Goal: Check status: Check status

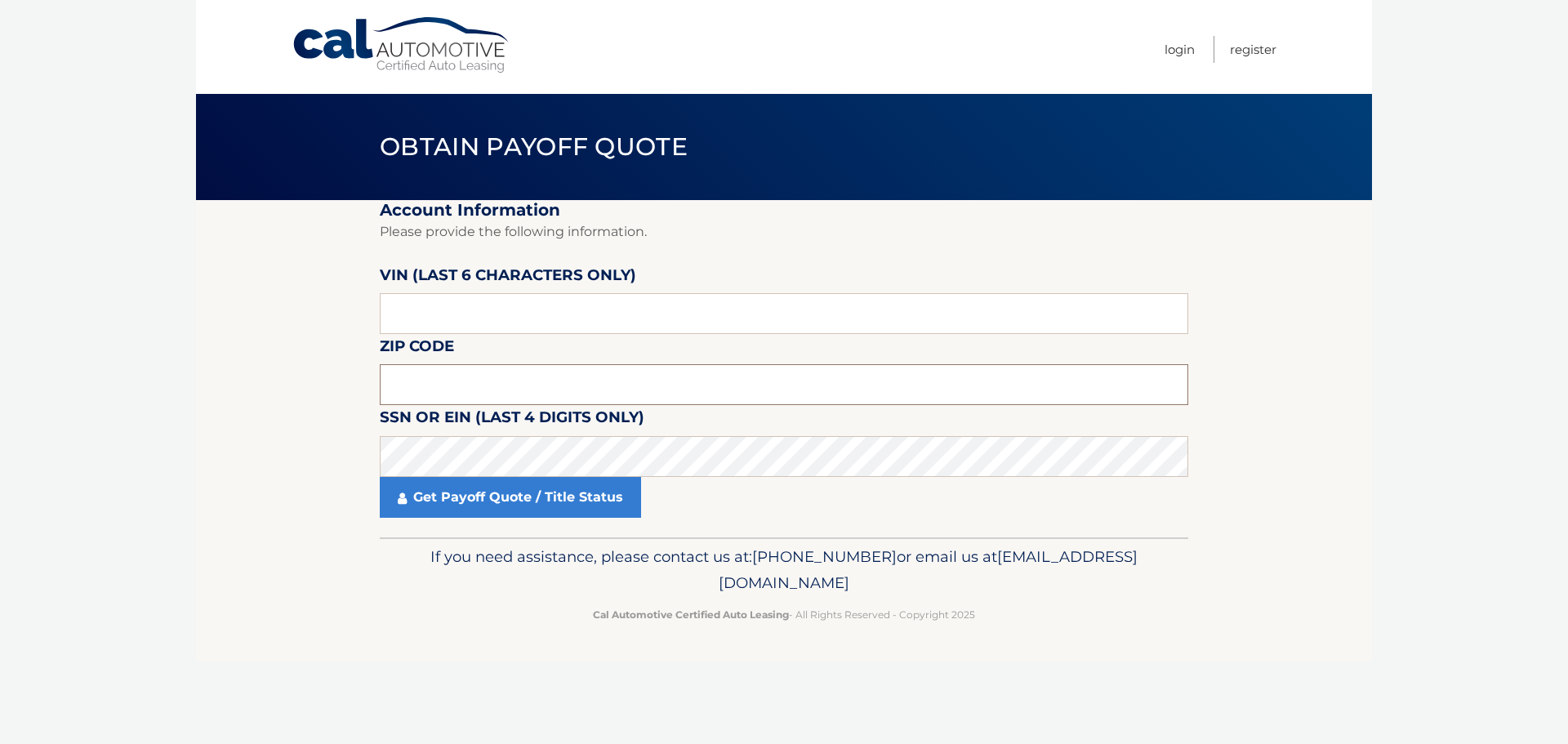
click at [453, 377] on input "text" at bounding box center [784, 384] width 809 height 41
click at [456, 379] on input "text" at bounding box center [784, 384] width 809 height 41
type input "11795"
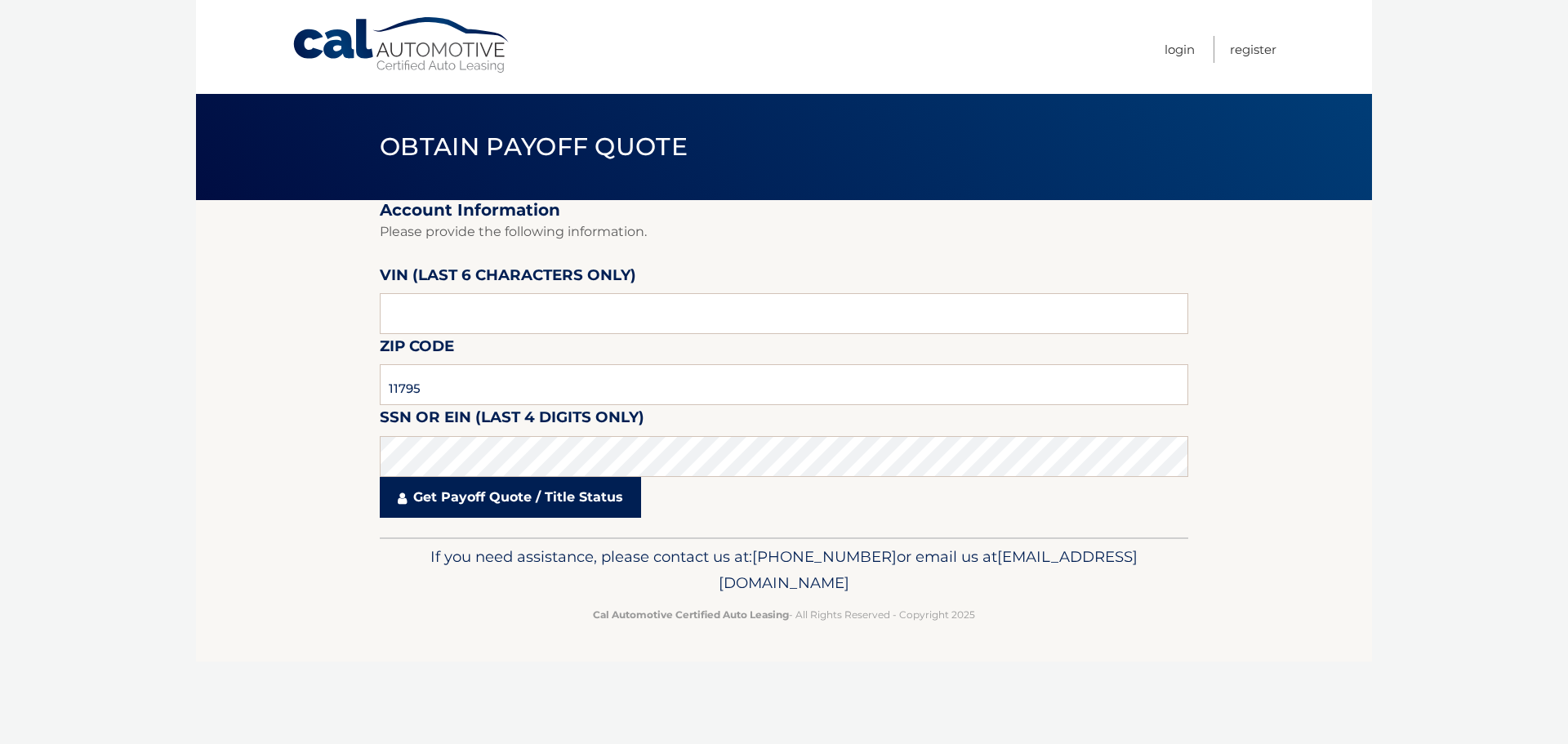
click at [496, 496] on link "Get Payoff Quote / Title Status" at bounding box center [511, 497] width 262 height 41
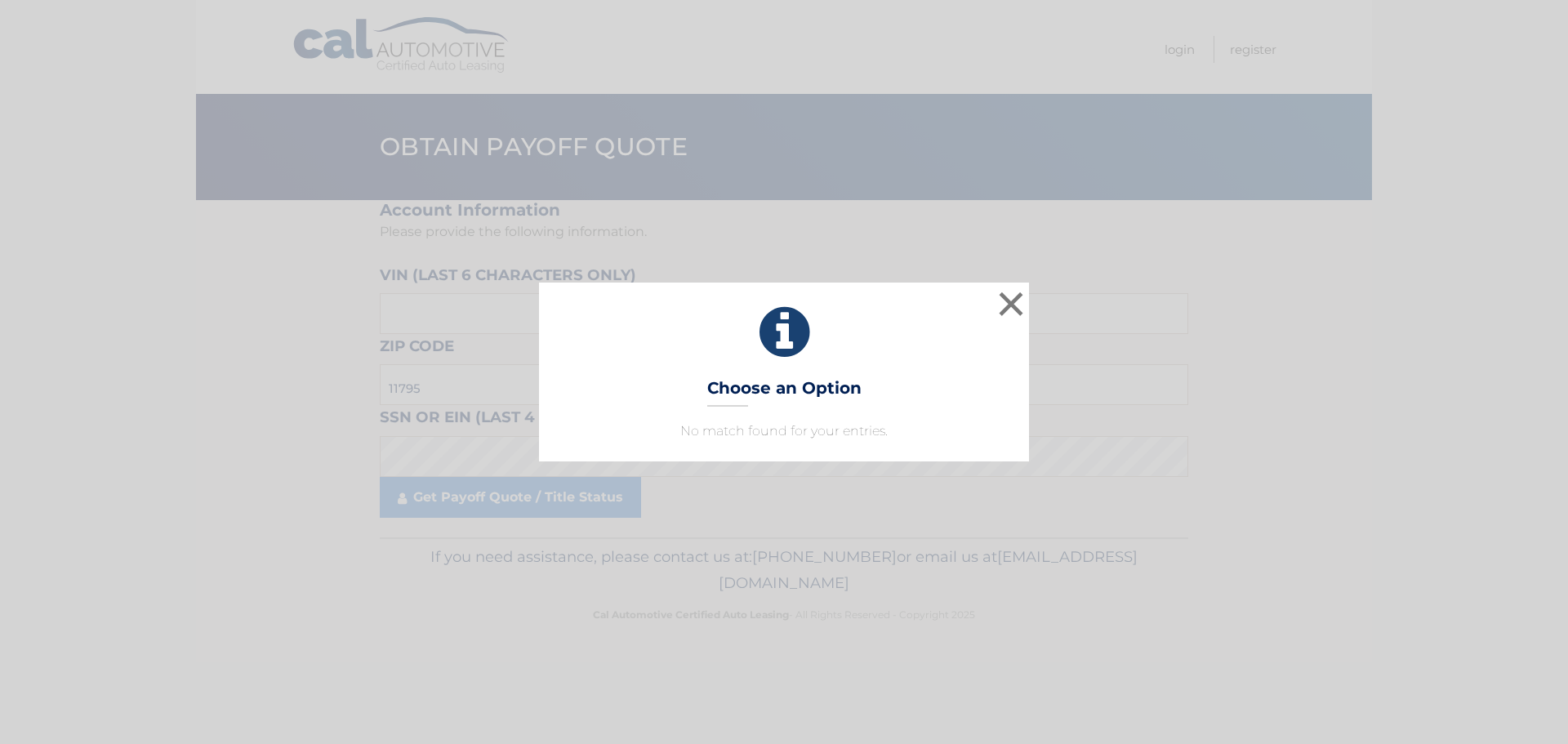
click at [561, 487] on div "× Choose an Option No match found for your entries. This is what you see on sec…" at bounding box center [784, 372] width 1568 height 744
click at [561, 487] on link "Get Payoff Quote / Title Status" at bounding box center [511, 497] width 262 height 41
click at [732, 418] on div "× Choose an Option No match found for your entries. This is what you see on sec…" at bounding box center [784, 372] width 490 height 178
click at [784, 364] on div "× Choose an Option No match found for your entries. This is what you see on sec…" at bounding box center [784, 372] width 490 height 178
click at [1011, 307] on button "×" at bounding box center [1011, 303] width 33 height 33
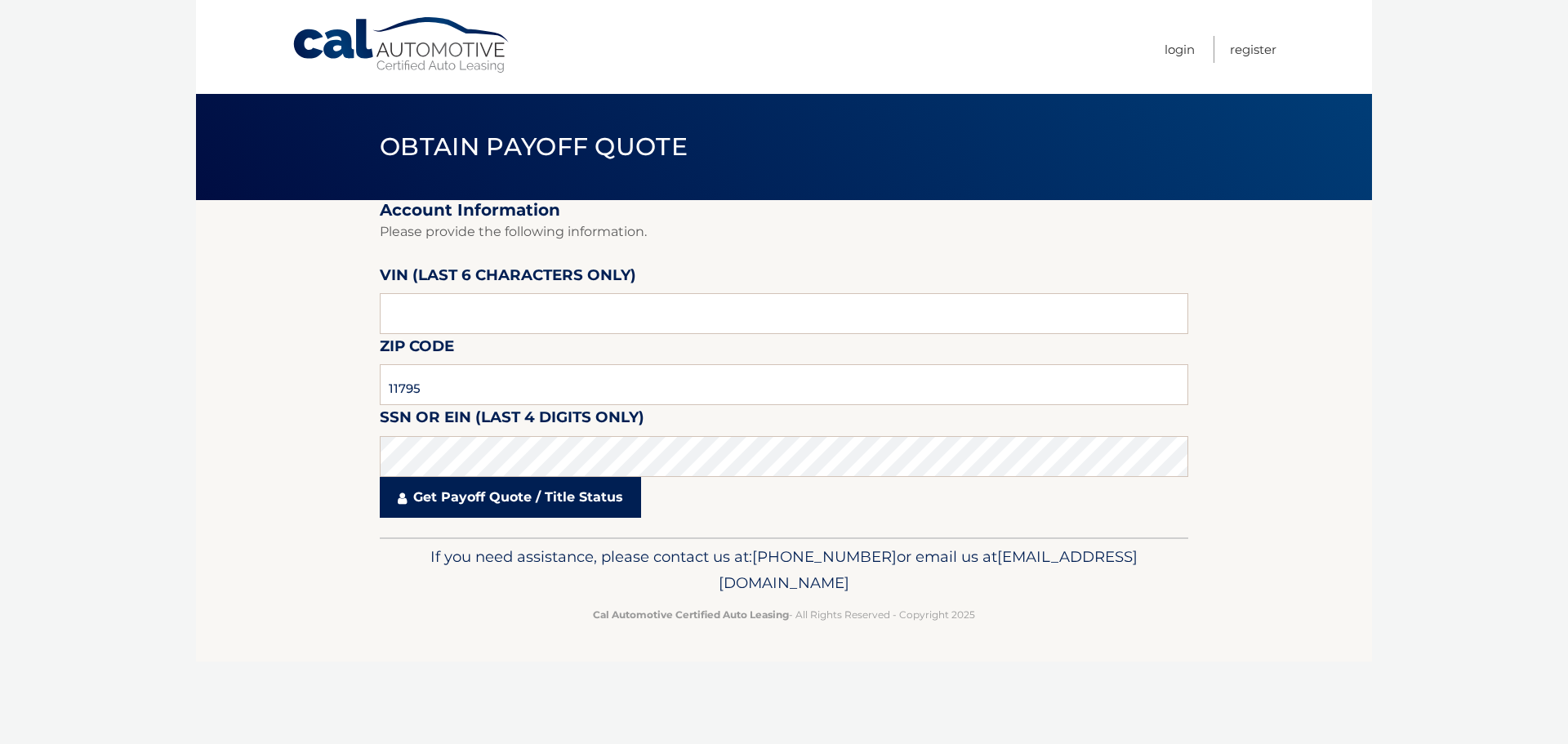
click at [513, 503] on link "Get Payoff Quote / Title Status" at bounding box center [511, 497] width 262 height 41
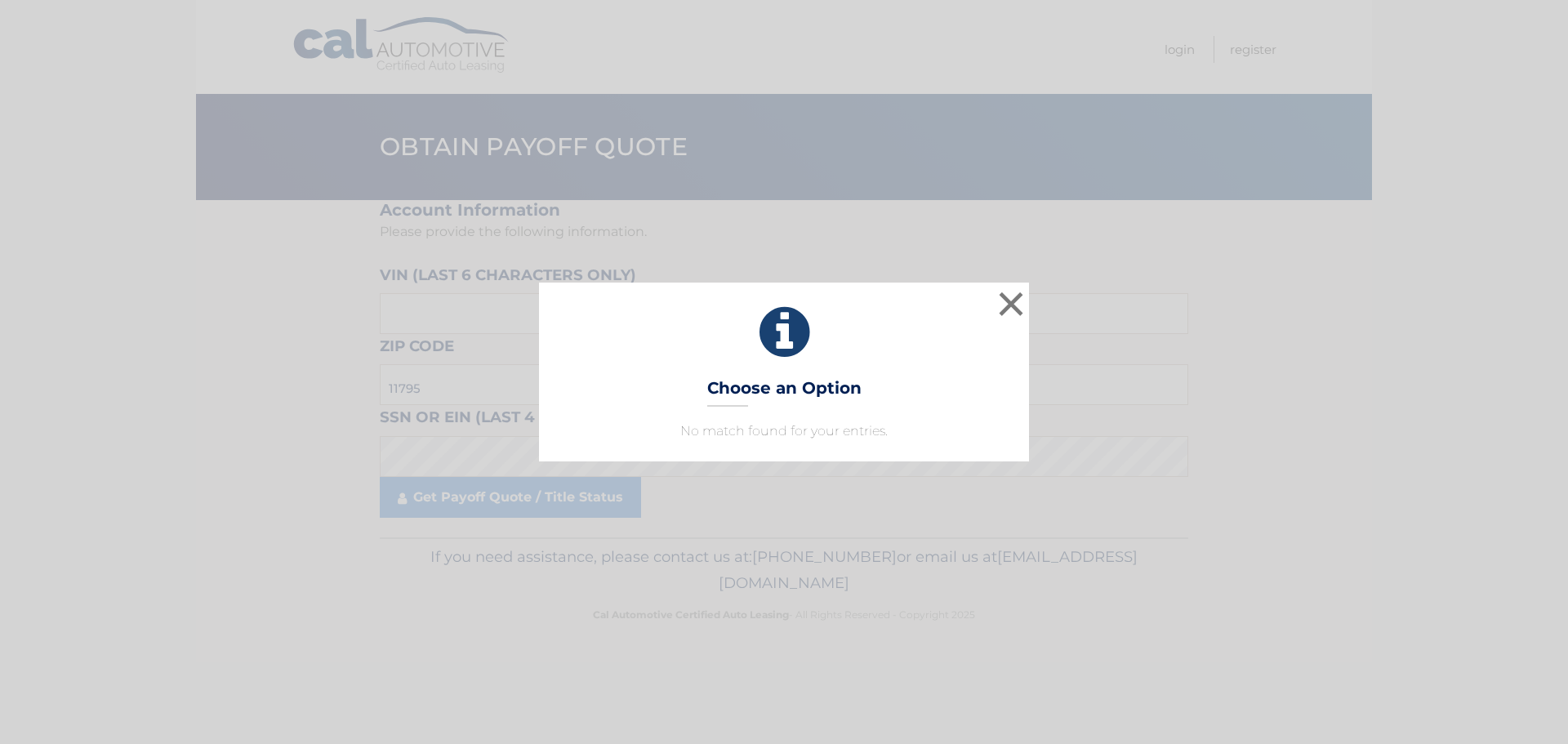
click at [513, 506] on div "× Choose an Option No match found for your entries. This is what you see on sec…" at bounding box center [784, 372] width 1568 height 744
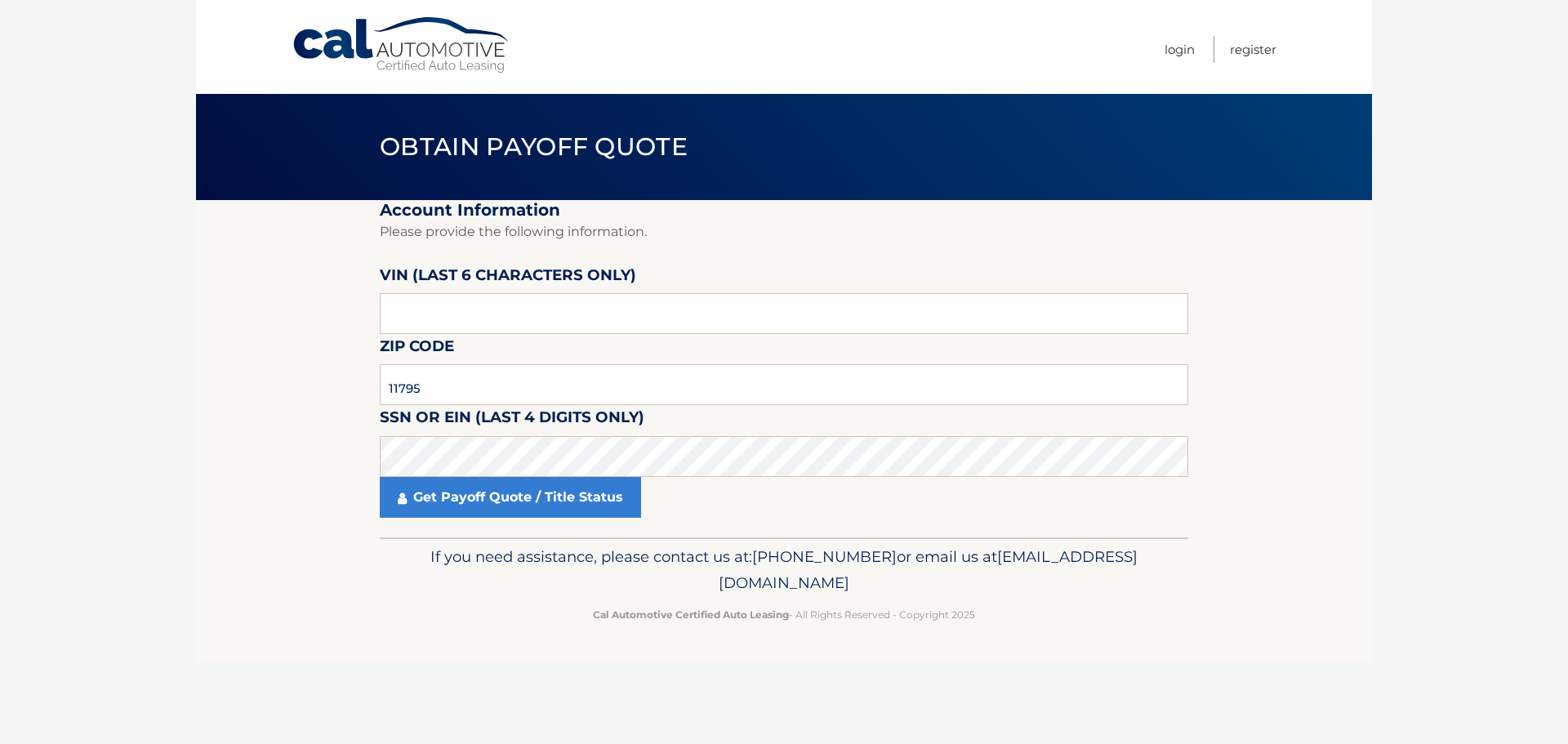
click at [196, 353] on section "Account Information Please provide the following information. VIN (last 6 chara…" at bounding box center [784, 368] width 1176 height 337
click at [424, 325] on input "text" at bounding box center [784, 313] width 809 height 41
type input "247695"
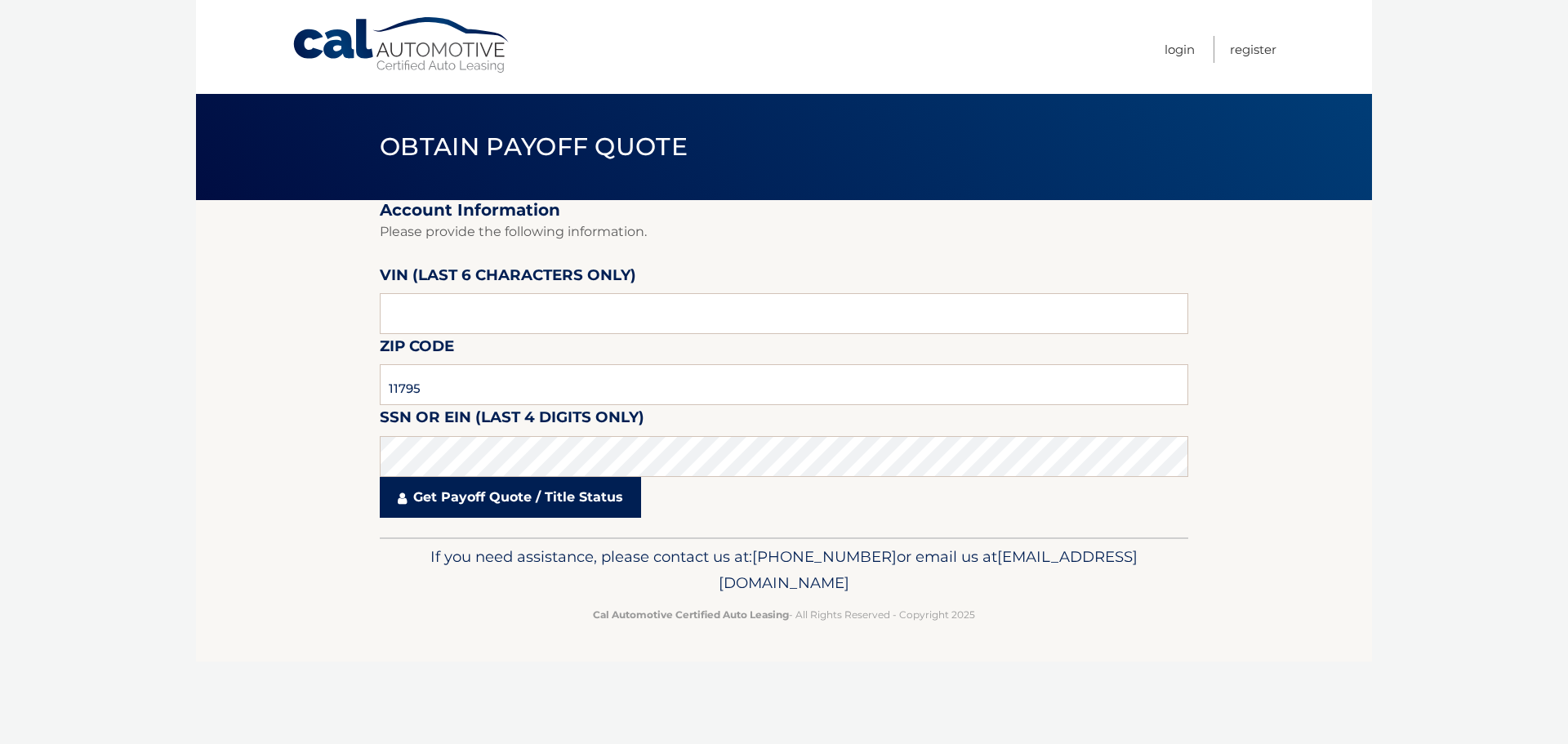
click at [497, 508] on link "Get Payoff Quote / Title Status" at bounding box center [511, 497] width 262 height 41
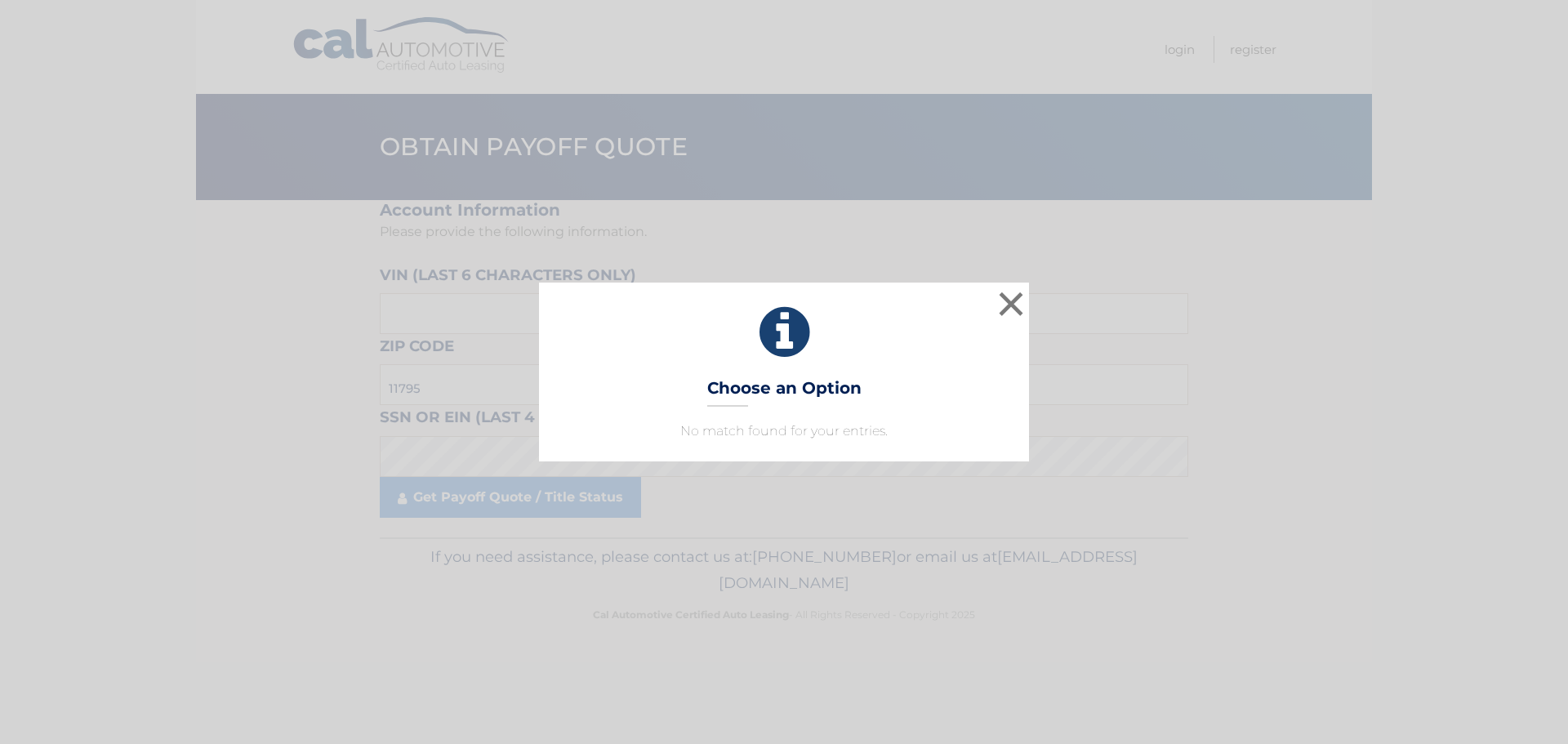
click at [1254, 117] on div "× Choose an Option No match found for your entries. This is what you see on sec…" at bounding box center [784, 372] width 1568 height 744
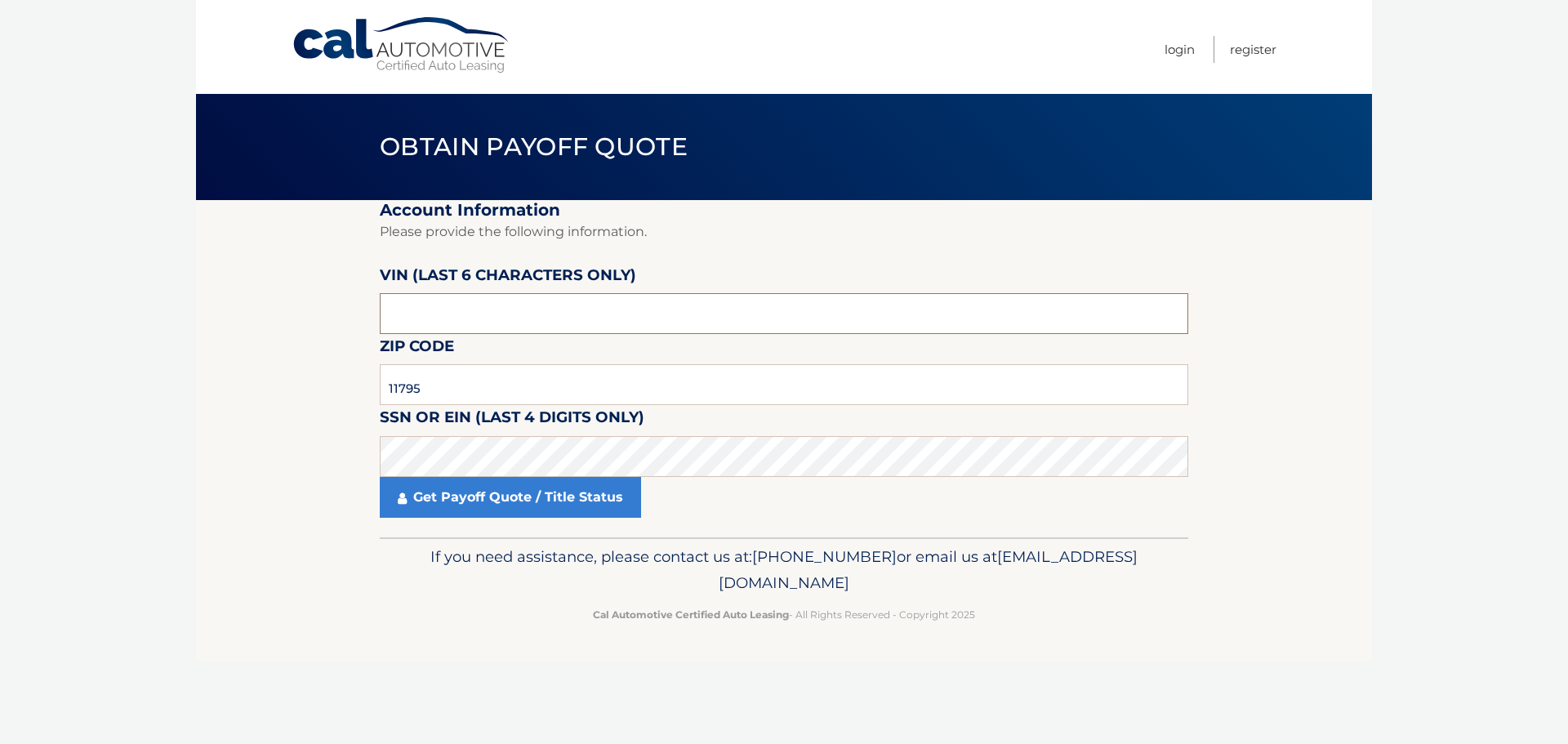
click at [427, 321] on input "text" at bounding box center [784, 313] width 809 height 41
type input "247695"
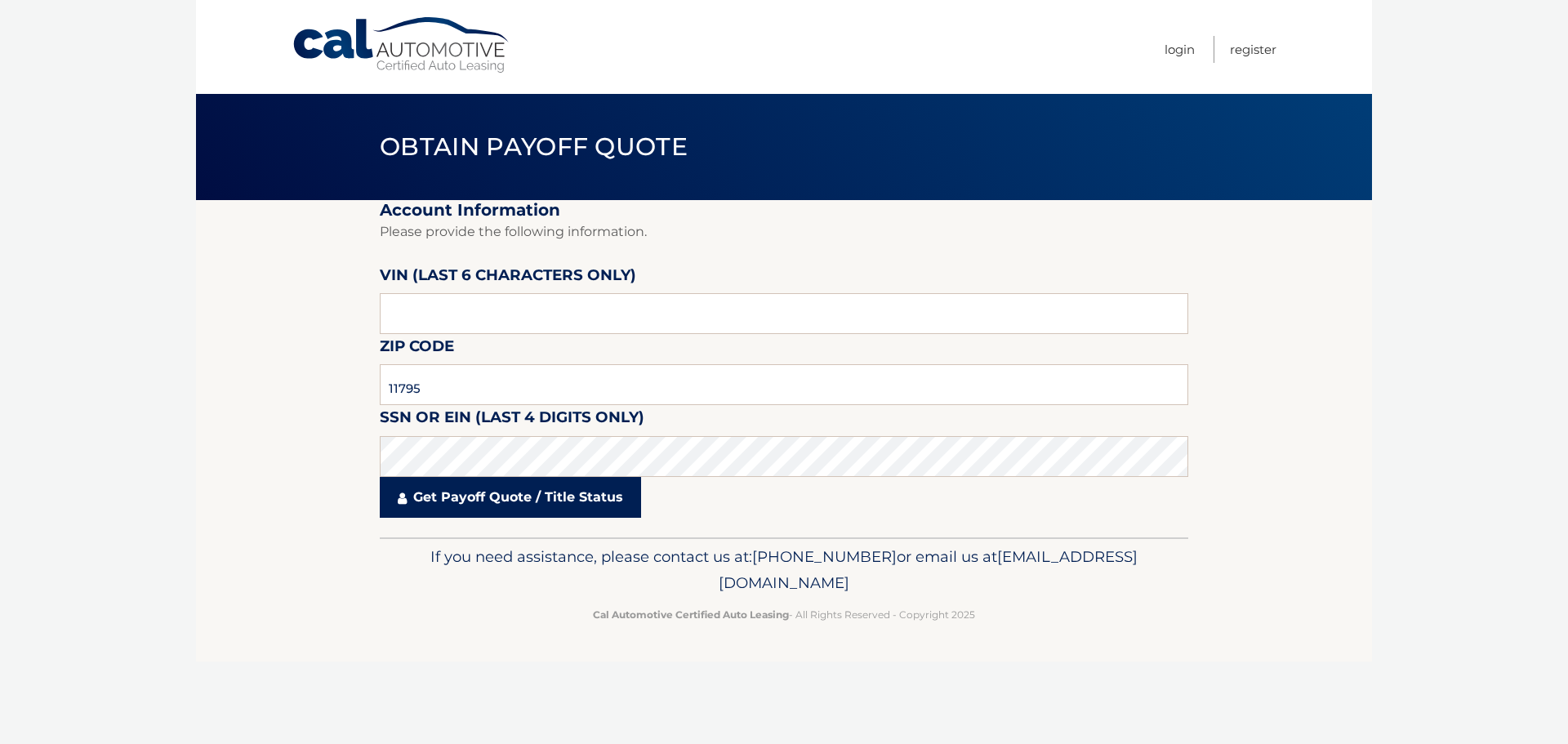
click at [489, 511] on link "Get Payoff Quote / Title Status" at bounding box center [511, 497] width 262 height 41
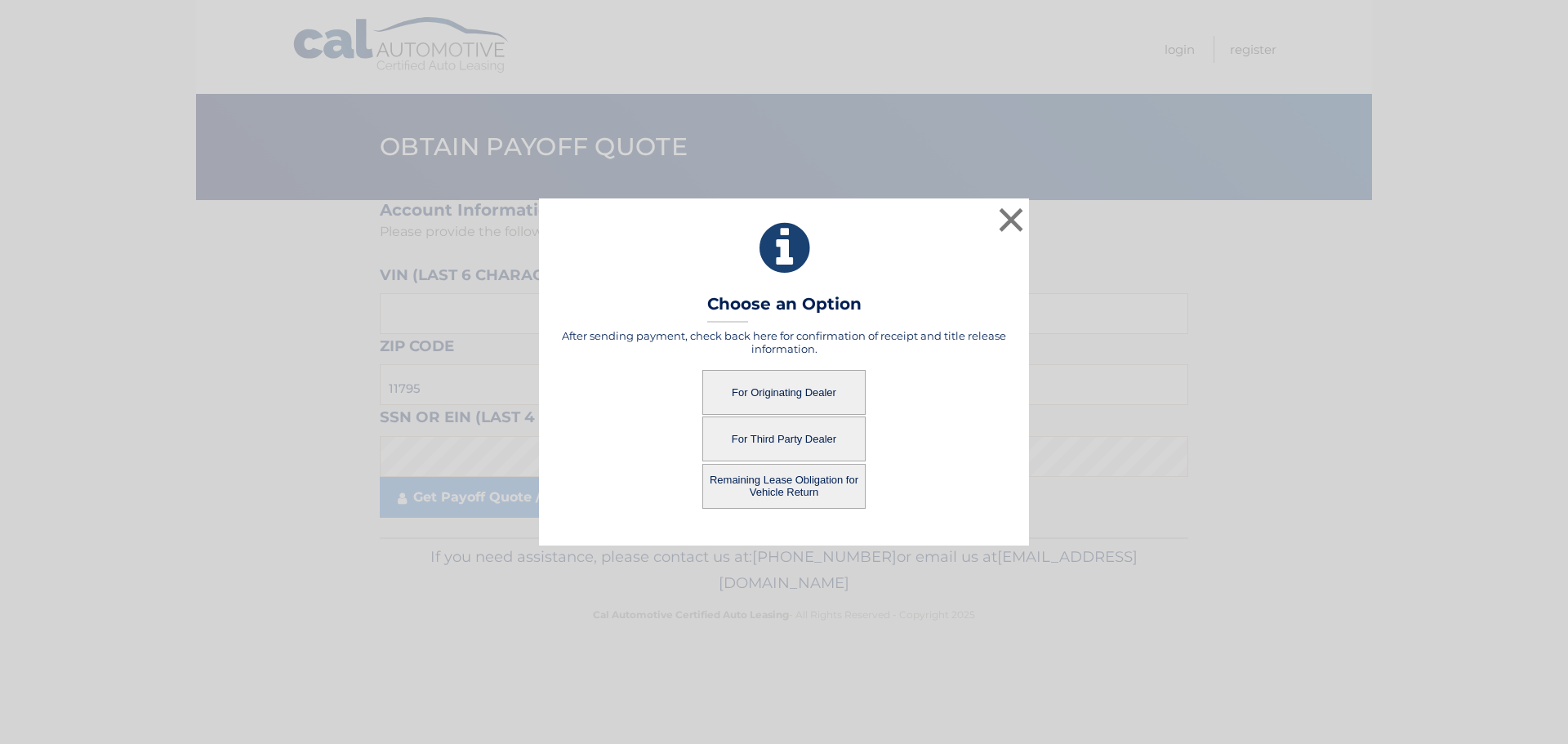
click at [780, 390] on button "For Originating Dealer" at bounding box center [784, 392] width 163 height 45
click at [787, 399] on button "For Originating Dealer" at bounding box center [784, 392] width 163 height 45
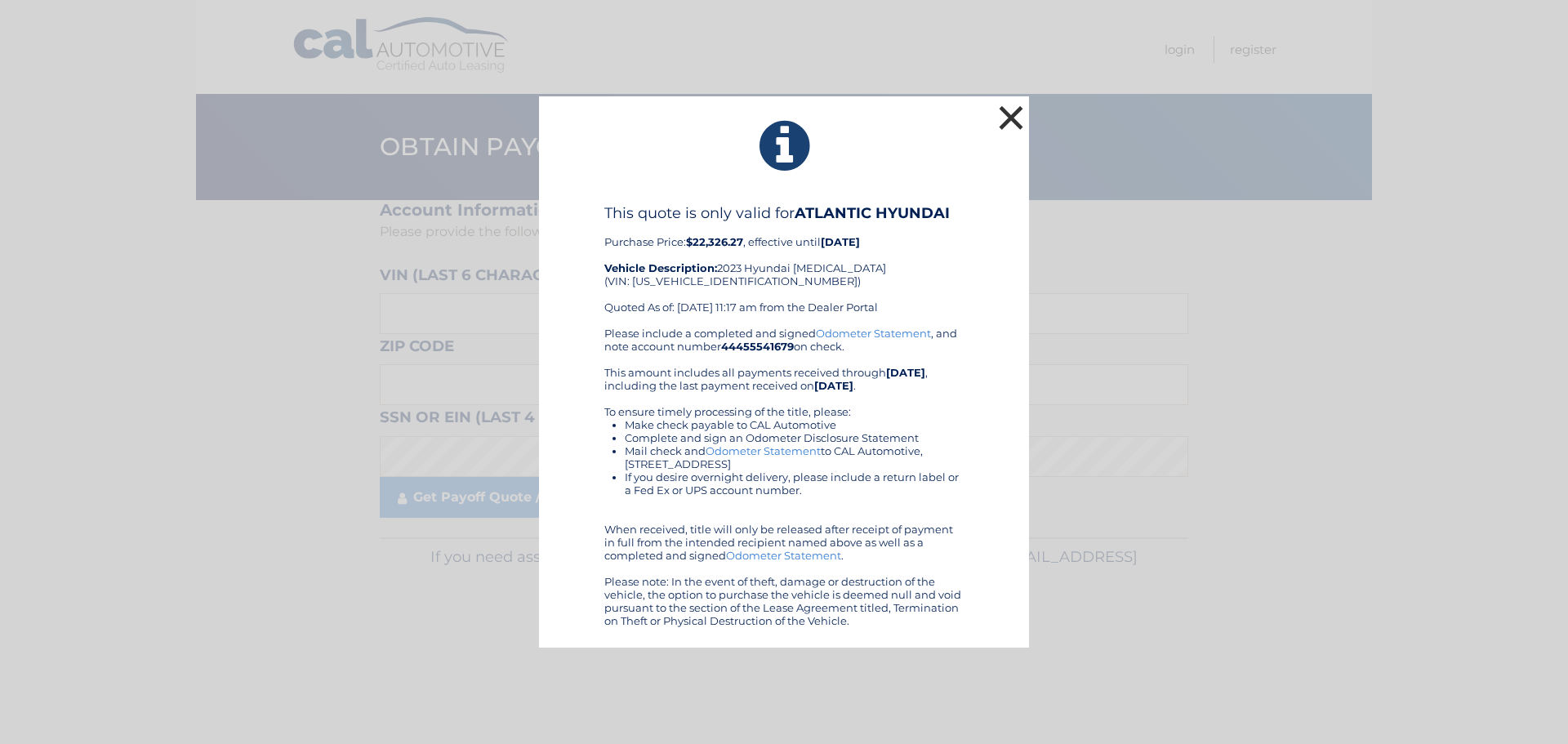
click at [1006, 112] on button "×" at bounding box center [1011, 117] width 33 height 33
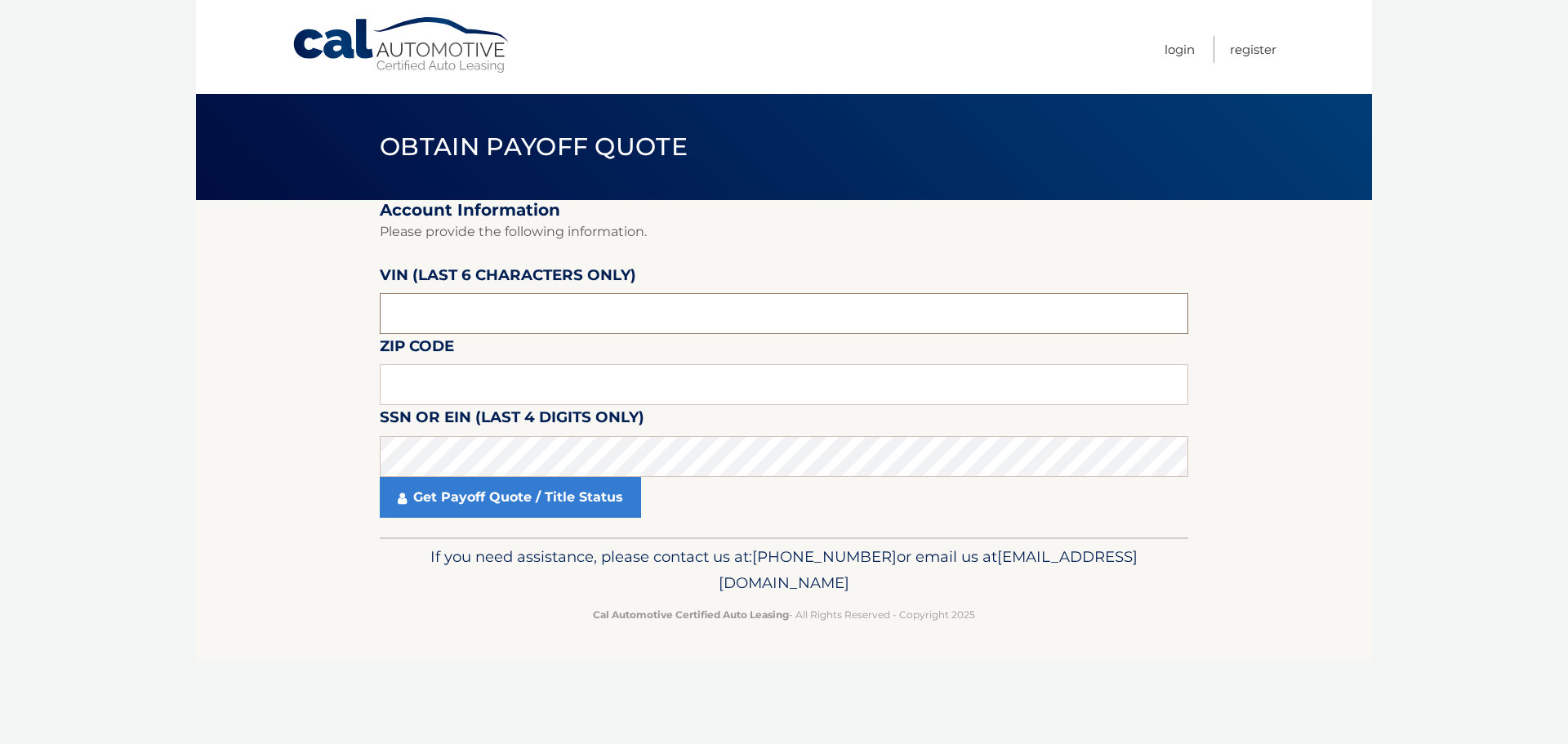
click at [445, 310] on input "text" at bounding box center [784, 313] width 809 height 41
drag, startPoint x: 432, startPoint y: 377, endPoint x: 443, endPoint y: 383, distance: 12.5
click at [432, 377] on input "text" at bounding box center [784, 384] width 809 height 41
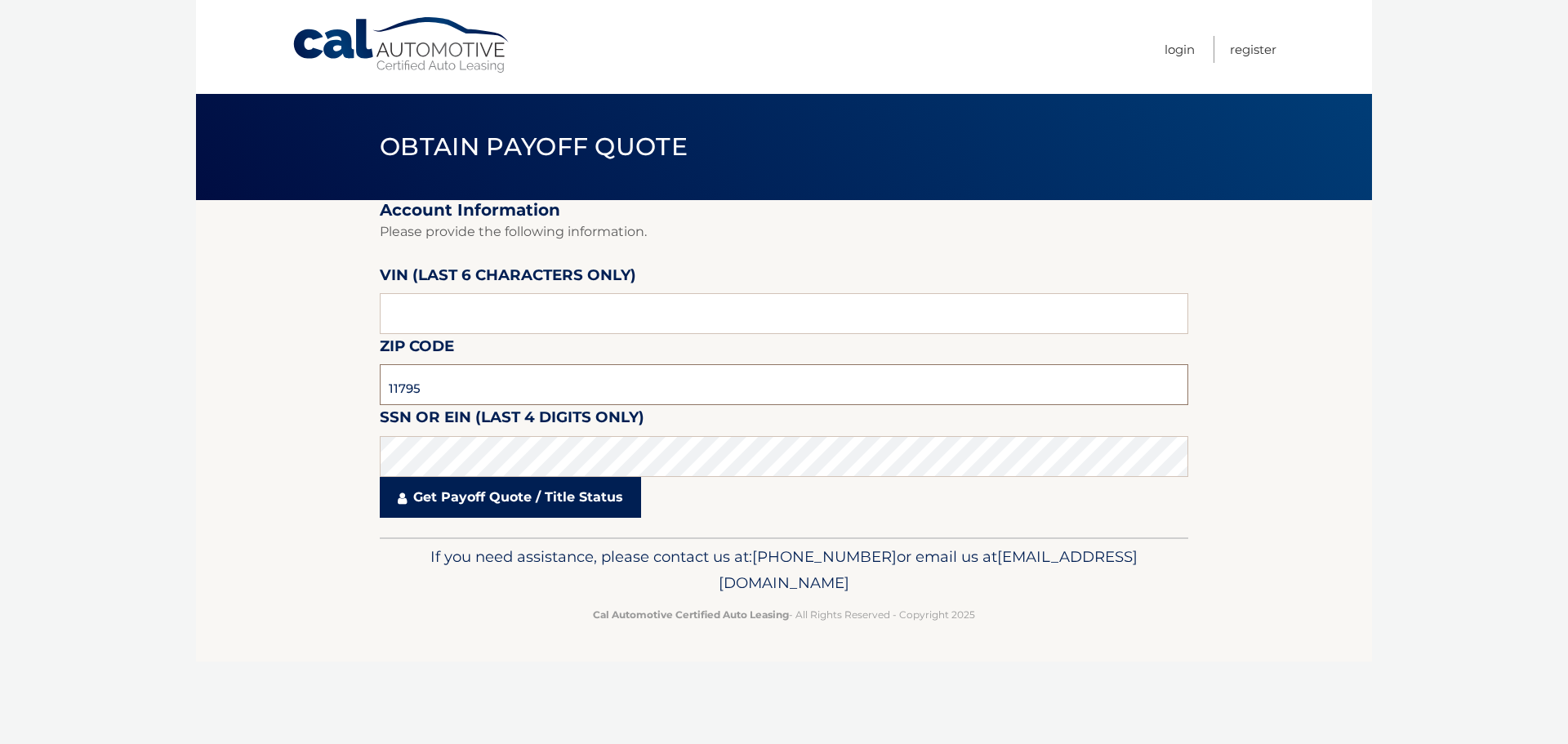
type input "11795"
click at [507, 502] on link "Get Payoff Quote / Title Status" at bounding box center [511, 497] width 262 height 41
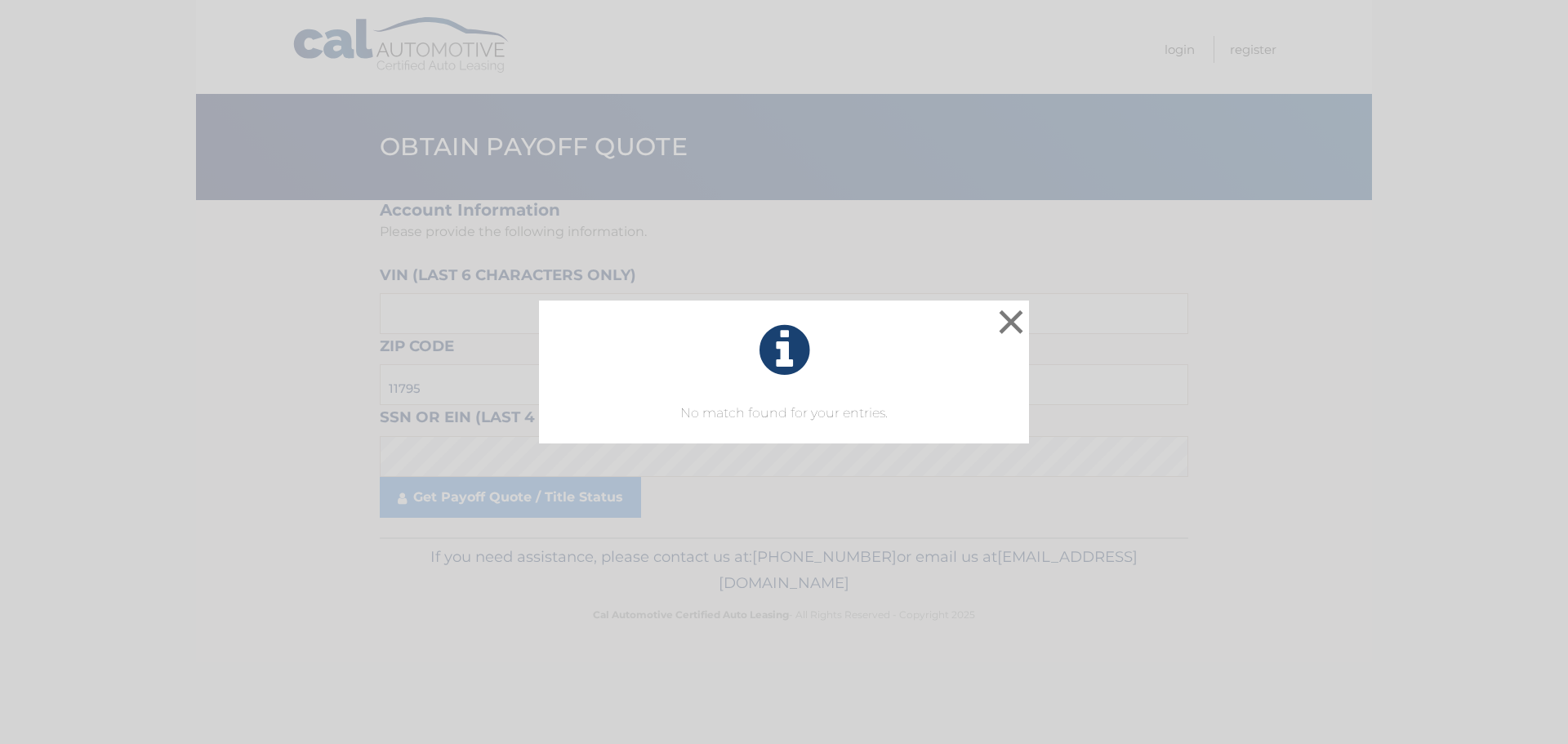
click at [516, 501] on div "× No match found for your entries. This is what you see on secong view Loading.…" at bounding box center [784, 372] width 1568 height 744
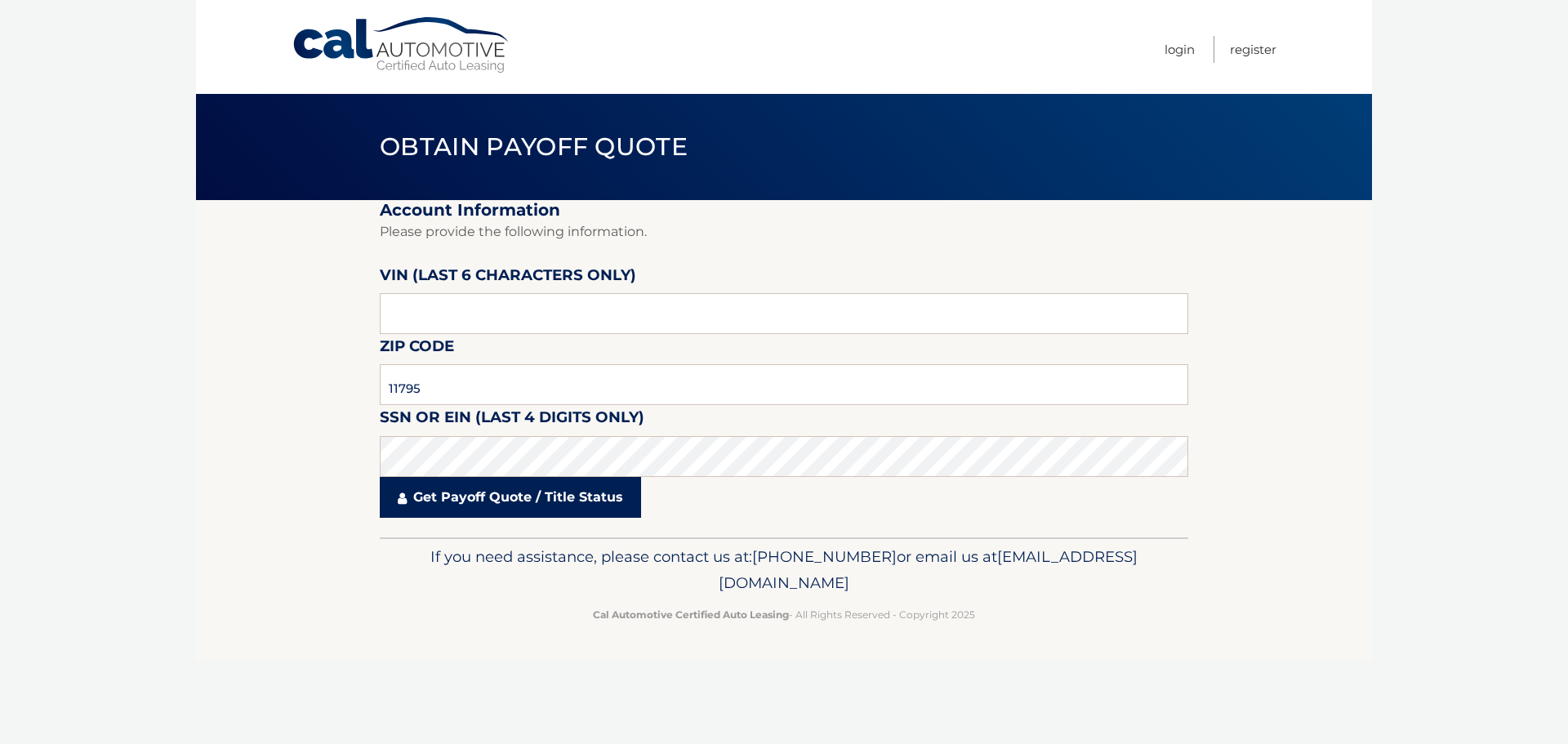
click at [513, 502] on link "Get Payoff Quote / Title Status" at bounding box center [511, 497] width 262 height 41
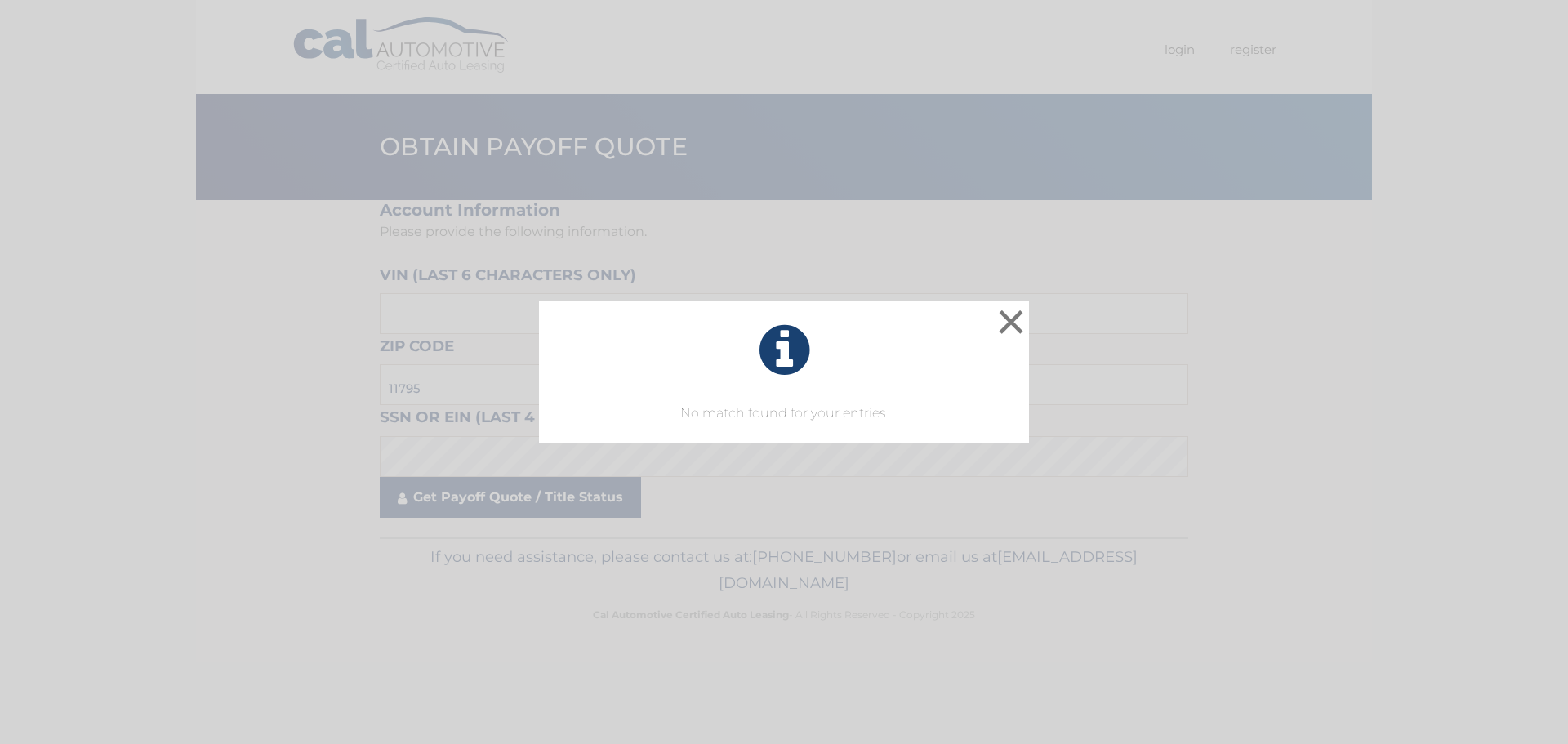
click at [518, 505] on div "× No match found for your entries. This is what you see on secong view Loading.…" at bounding box center [784, 372] width 1568 height 744
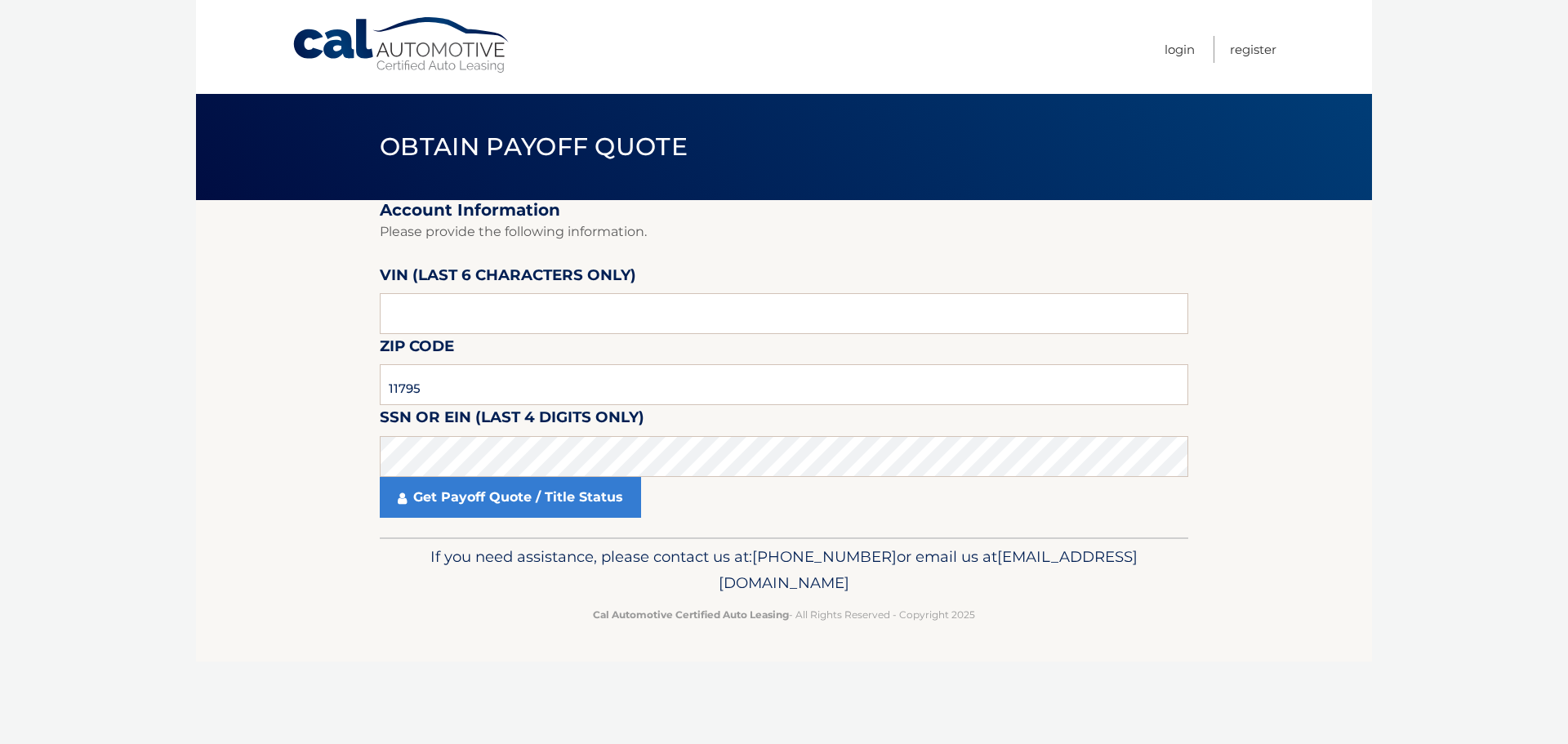
drag, startPoint x: 274, startPoint y: 487, endPoint x: 287, endPoint y: 485, distance: 13.2
click at [274, 488] on section "Account Information Please provide the following information. VIN (last 6 chara…" at bounding box center [784, 368] width 1176 height 337
click at [296, 473] on section "Account Information Please provide the following information. VIN (last 6 chara…" at bounding box center [784, 368] width 1176 height 337
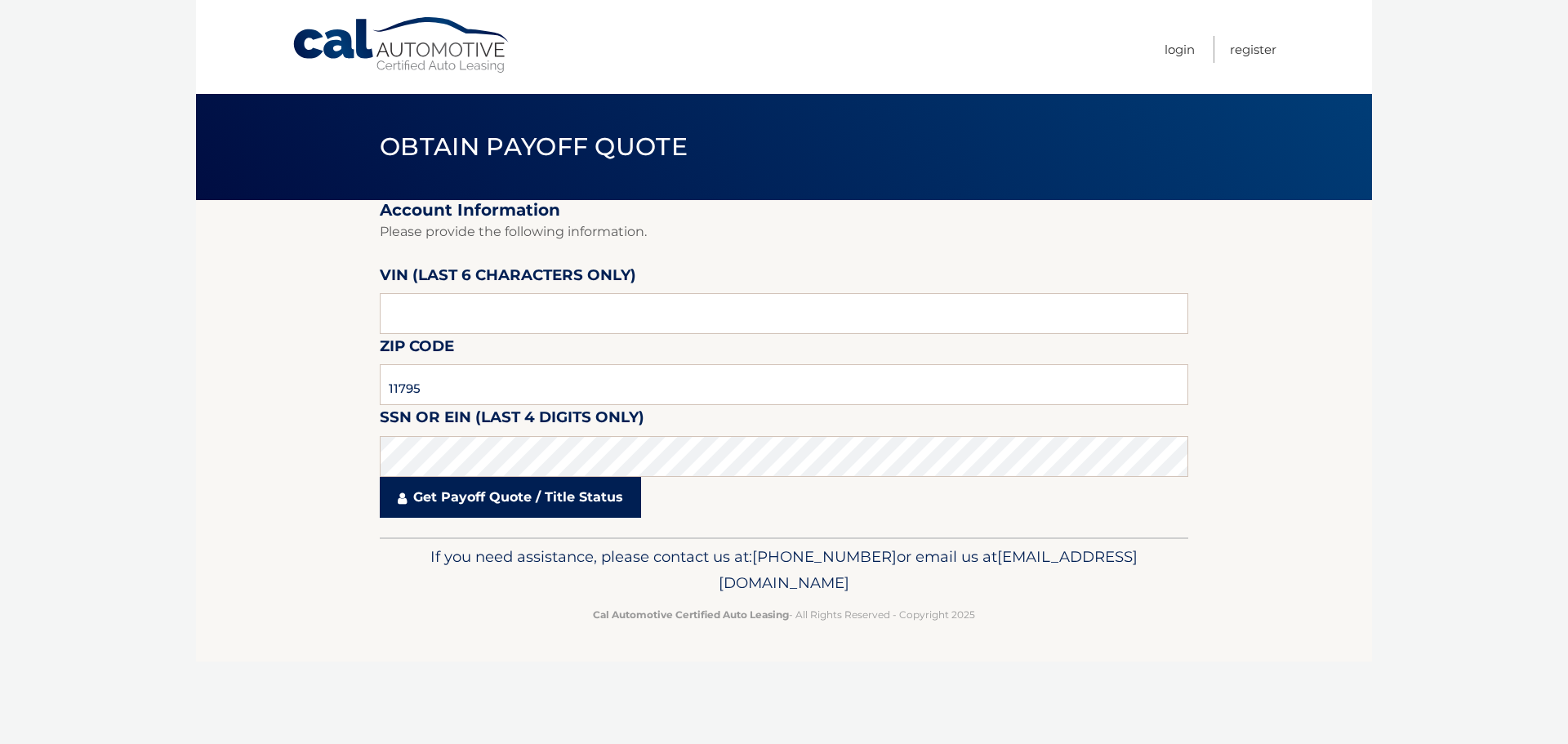
click at [528, 511] on link "Get Payoff Quote / Title Status" at bounding box center [511, 497] width 262 height 41
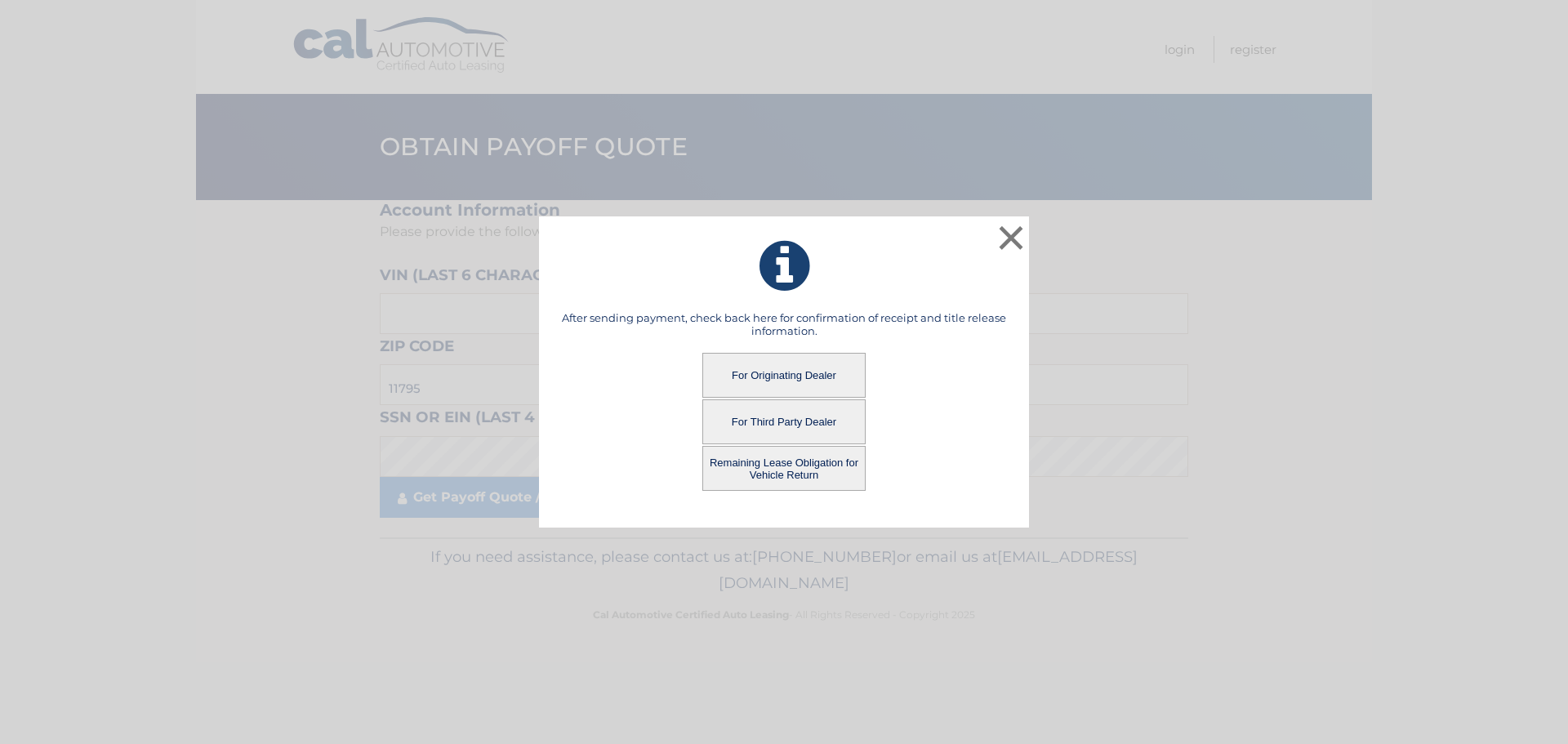
click at [795, 458] on button "Remaining Lease Obligation for Vehicle Return" at bounding box center [784, 468] width 163 height 45
click at [785, 476] on button "Remaining Lease Obligation for Vehicle Return" at bounding box center [784, 468] width 163 height 45
